Goal: Task Accomplishment & Management: Use online tool/utility

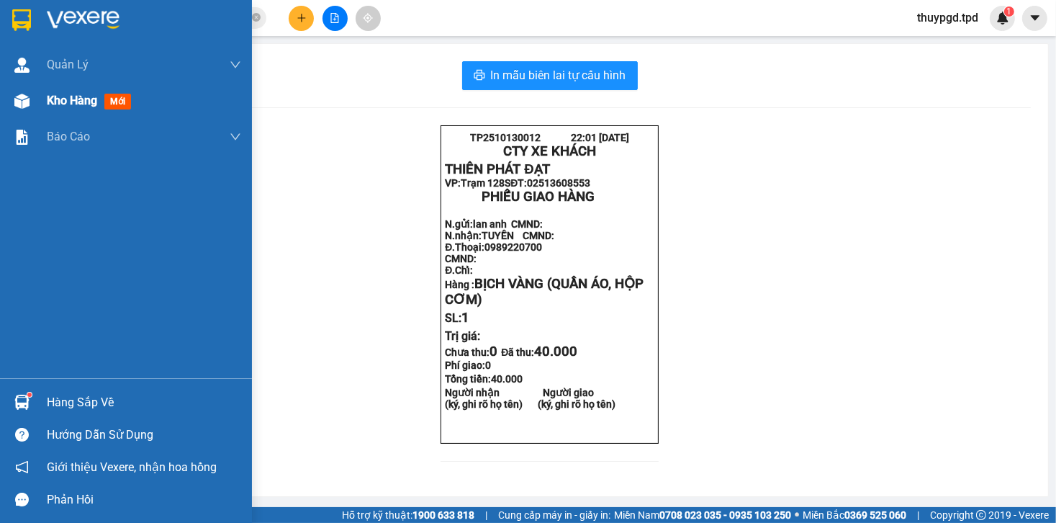
click at [113, 105] on span "mới" at bounding box center [117, 102] width 27 height 16
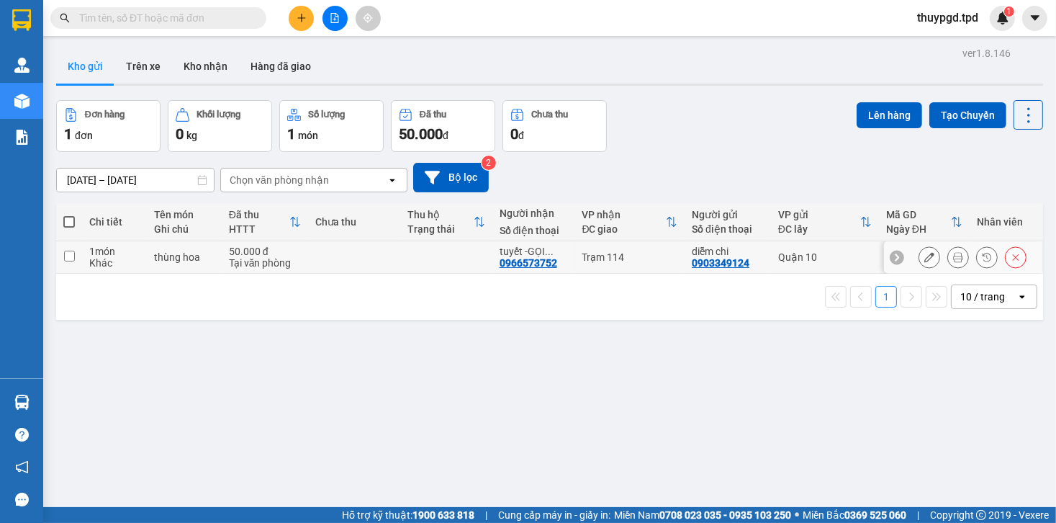
click at [948, 263] on button at bounding box center [958, 257] width 20 height 25
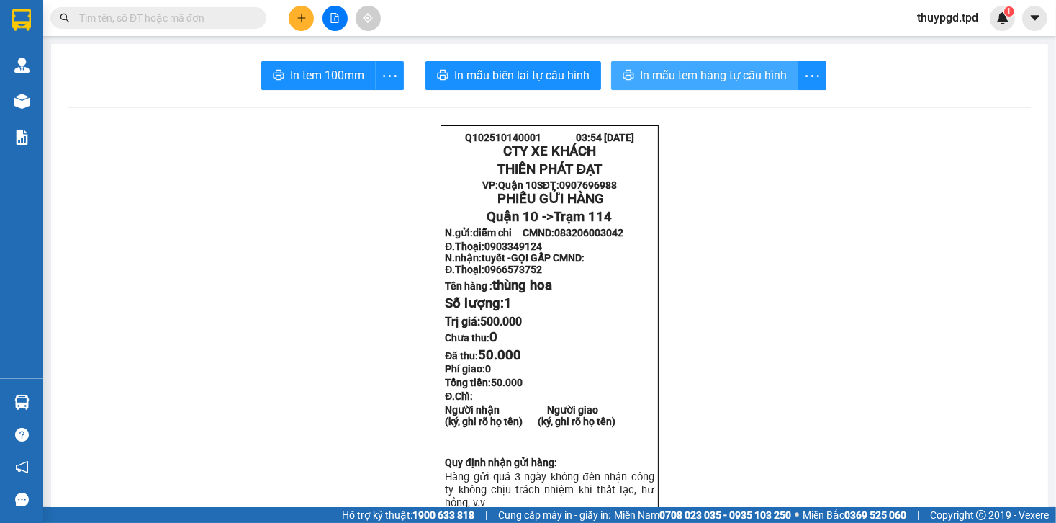
click at [763, 73] on span "In mẫu tem hàng tự cấu hình" at bounding box center [713, 75] width 147 height 18
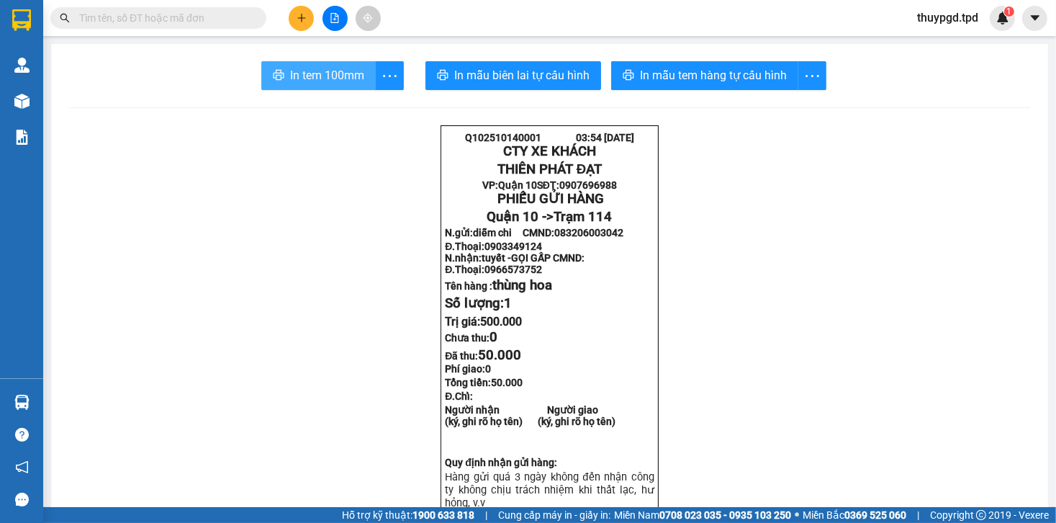
click at [342, 83] on span "In tem 100mm" at bounding box center [327, 75] width 74 height 18
